Goal: Navigation & Orientation: Understand site structure

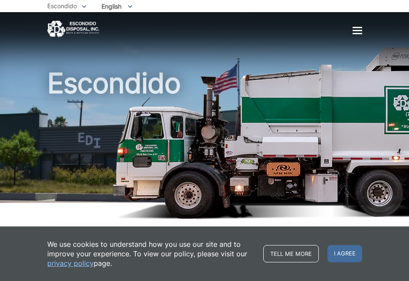
scroll to position [1546, 0]
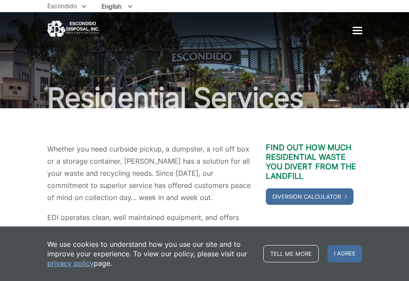
scroll to position [380, 0]
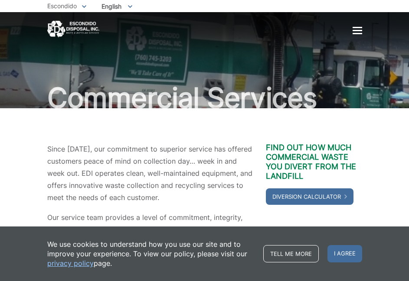
scroll to position [251, 0]
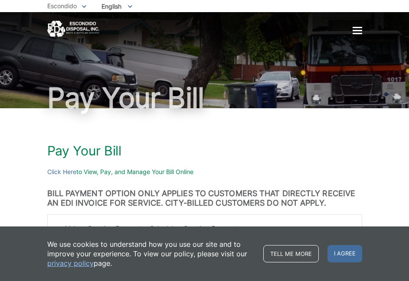
scroll to position [230, 0]
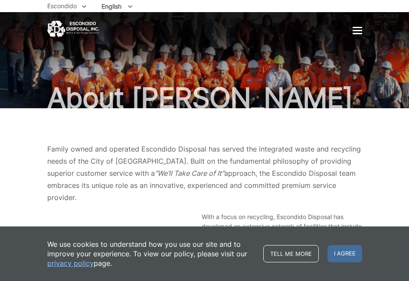
scroll to position [323, 0]
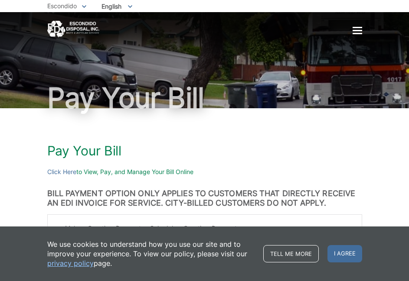
scroll to position [230, 0]
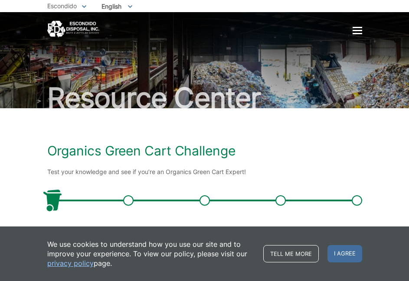
scroll to position [119, 0]
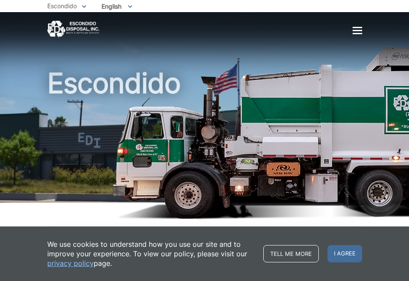
scroll to position [1546, 0]
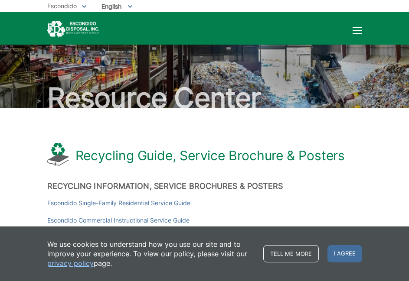
scroll to position [1706, 0]
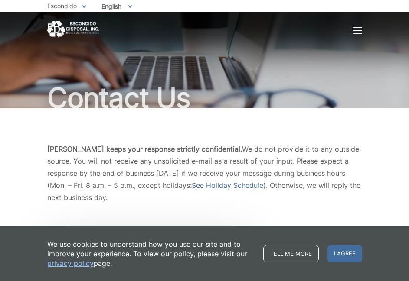
scroll to position [967, 0]
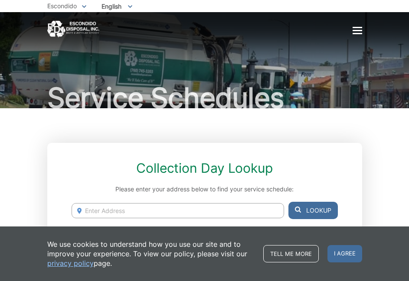
scroll to position [649, 0]
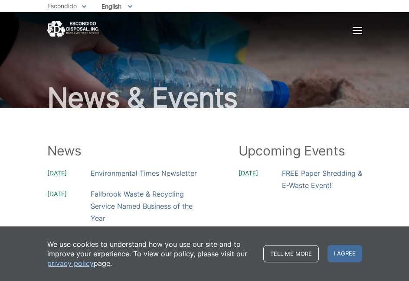
scroll to position [296, 0]
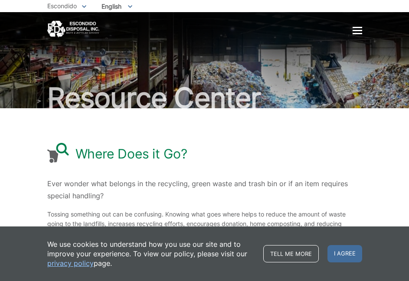
scroll to position [122, 0]
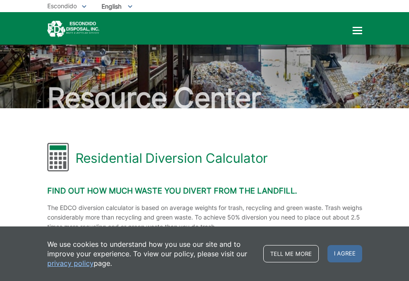
scroll to position [560, 0]
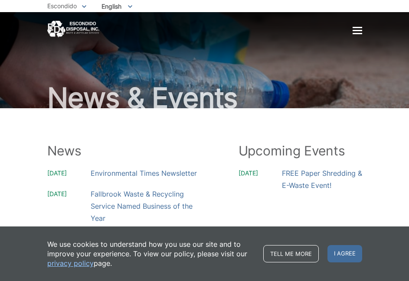
scroll to position [296, 0]
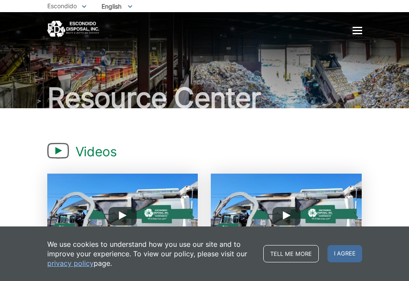
scroll to position [350, 0]
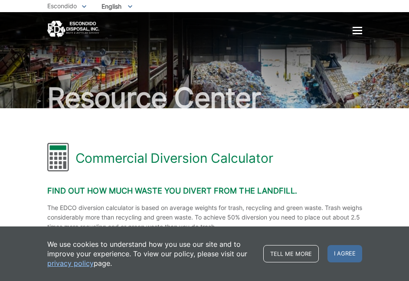
scroll to position [654, 0]
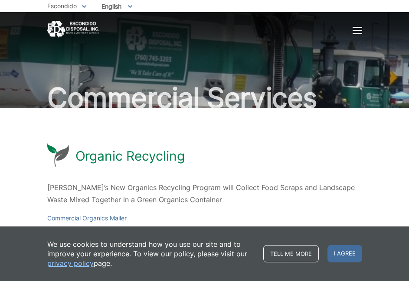
scroll to position [1530, 0]
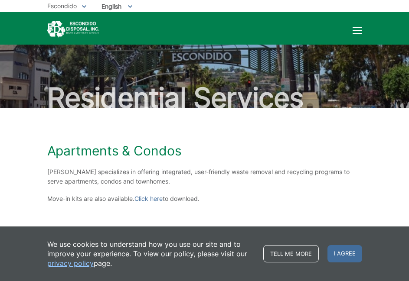
scroll to position [234, 0]
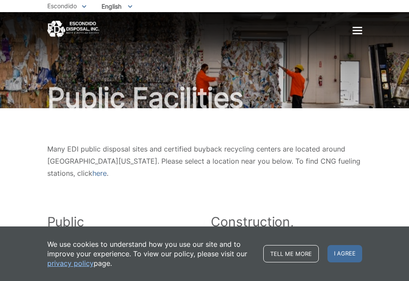
scroll to position [615, 0]
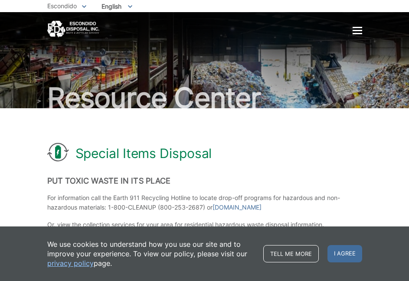
scroll to position [974, 0]
